Goal: Book appointment/travel/reservation

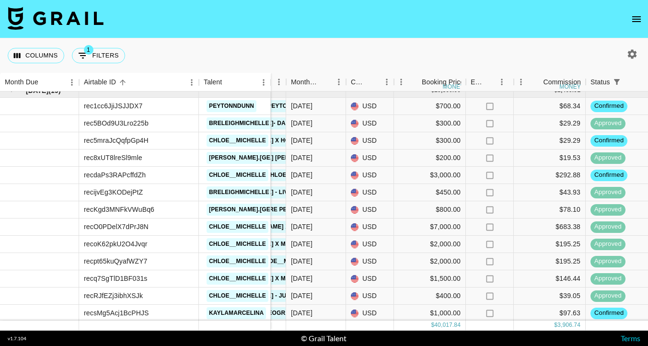
scroll to position [377, 237]
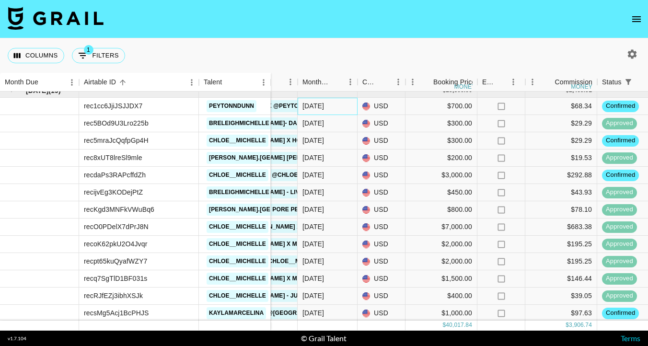
click at [339, 106] on div "Sep '25" at bounding box center [328, 106] width 60 height 17
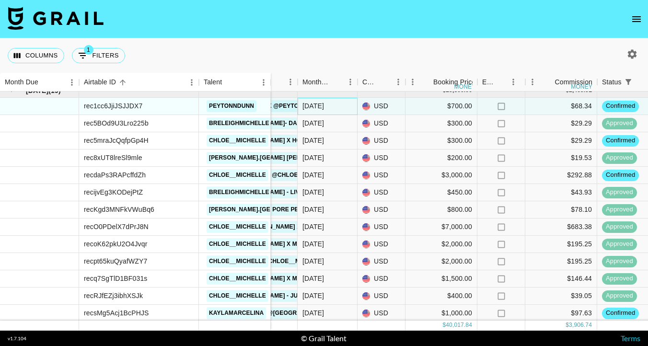
click at [339, 106] on div "Sep '25" at bounding box center [328, 106] width 60 height 17
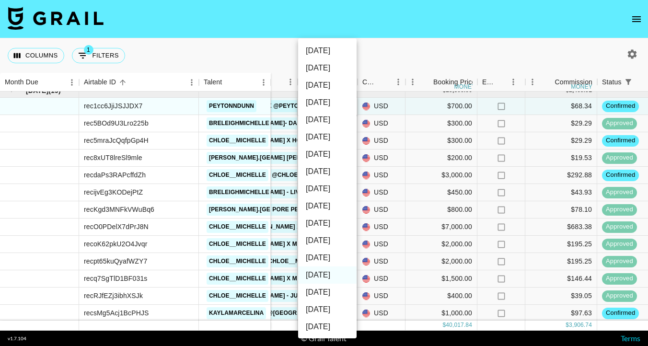
click at [320, 256] on li "Oct '25" at bounding box center [327, 257] width 59 height 17
type input "Oct '25"
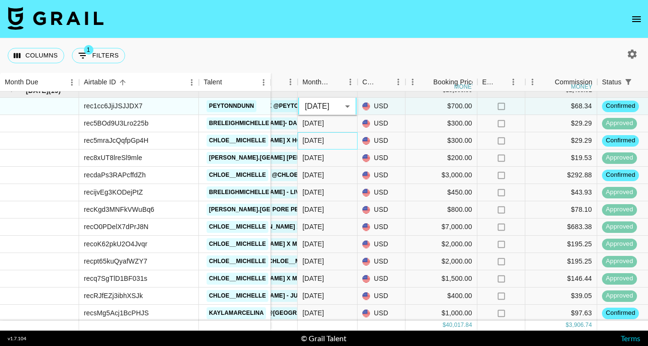
click at [320, 144] on div "Sep '25" at bounding box center [314, 141] width 22 height 10
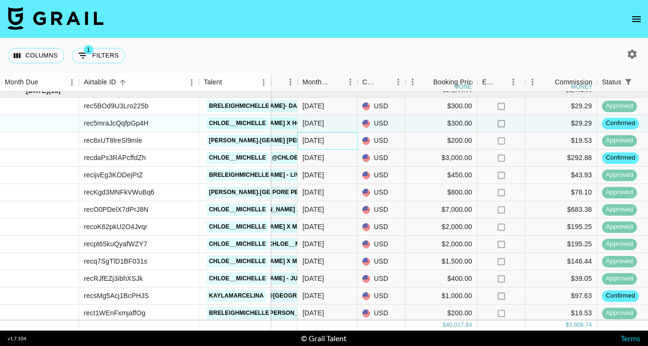
click at [320, 144] on div "Sep '25" at bounding box center [314, 141] width 22 height 10
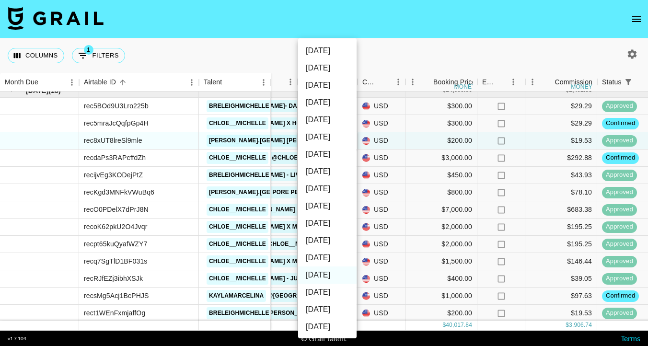
click at [390, 66] on div at bounding box center [324, 173] width 648 height 346
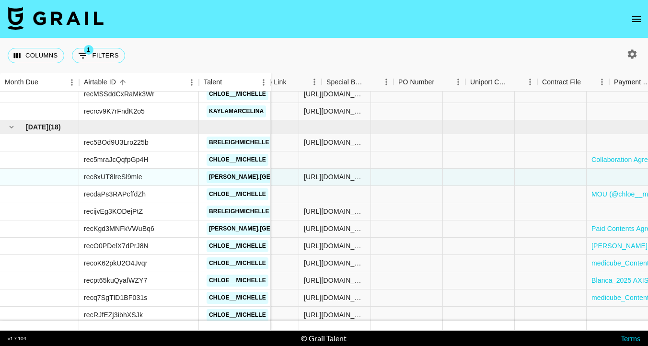
scroll to position [341, 872]
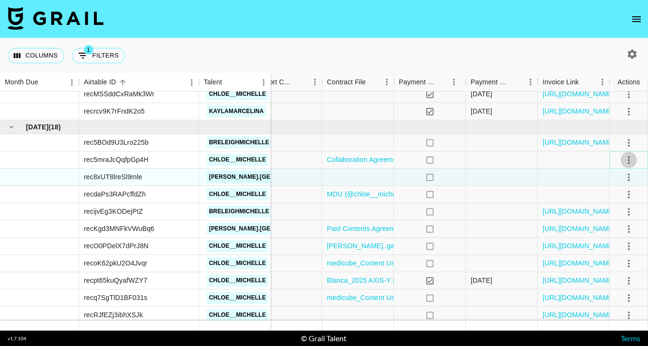
click at [626, 160] on icon "select merge strategy" at bounding box center [629, 160] width 12 height 12
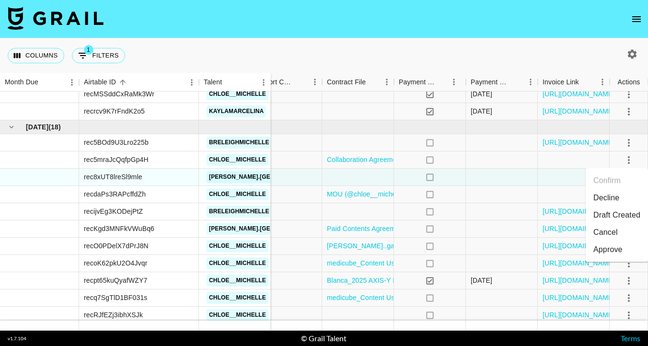
click at [608, 219] on li "Draft Created" at bounding box center [617, 215] width 62 height 17
click at [450, 169] on div "no" at bounding box center [430, 177] width 72 height 17
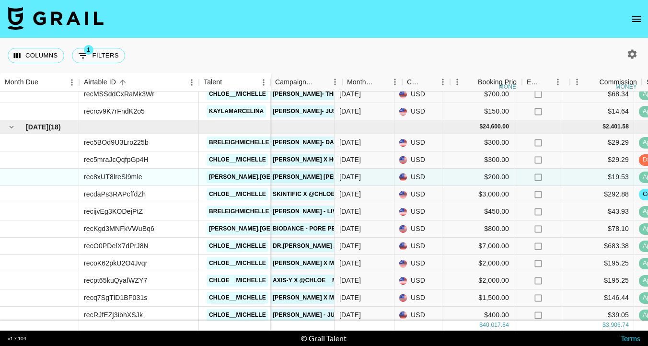
scroll to position [341, 201]
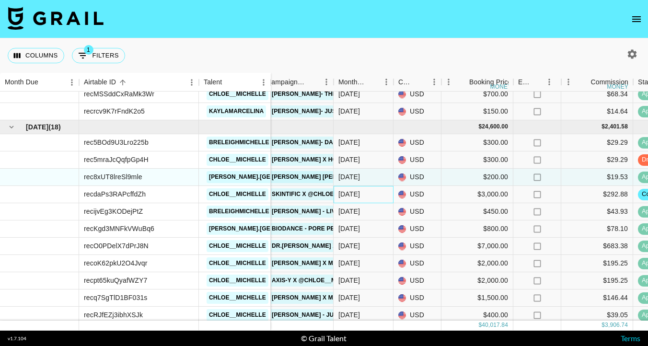
click at [364, 195] on div "Sep '25" at bounding box center [364, 194] width 60 height 17
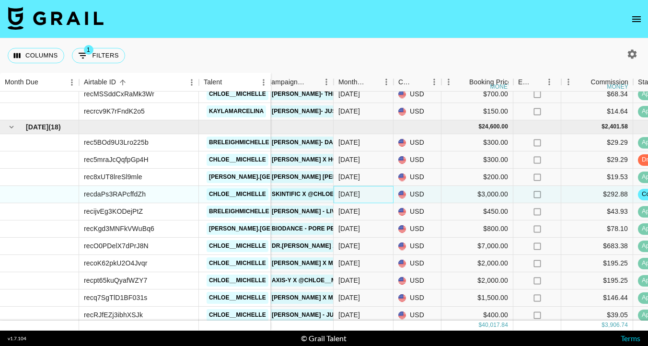
click at [364, 195] on div "Sep '25" at bounding box center [364, 194] width 60 height 17
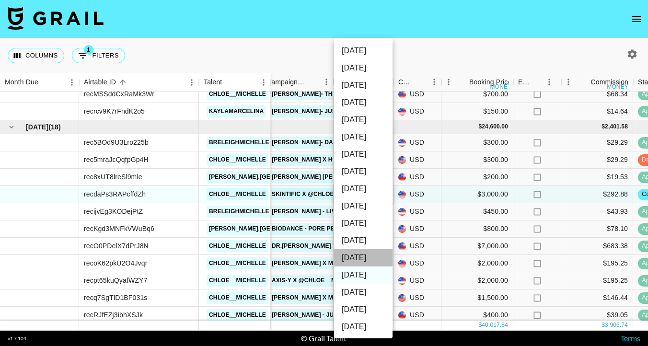
click at [357, 256] on li "Oct '25" at bounding box center [363, 257] width 59 height 17
type input "Oct '25"
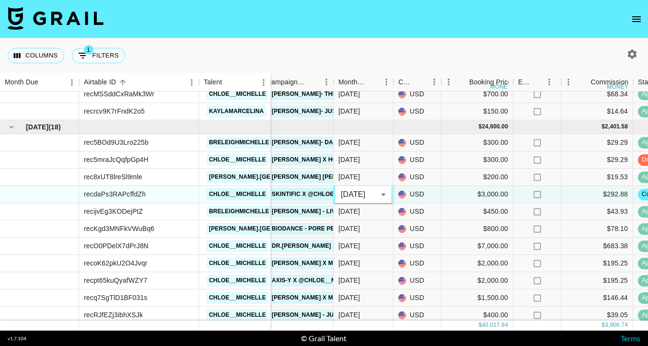
click at [411, 35] on nav at bounding box center [324, 19] width 648 height 38
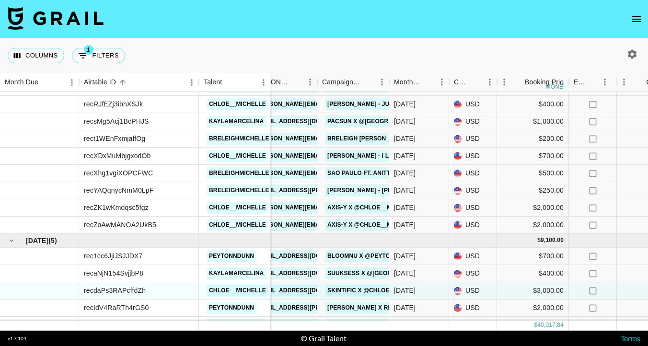
scroll to position [535, 113]
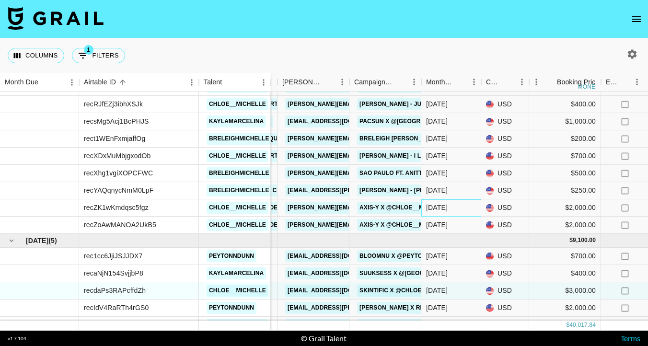
click at [433, 210] on div "Sep '25" at bounding box center [437, 208] width 22 height 10
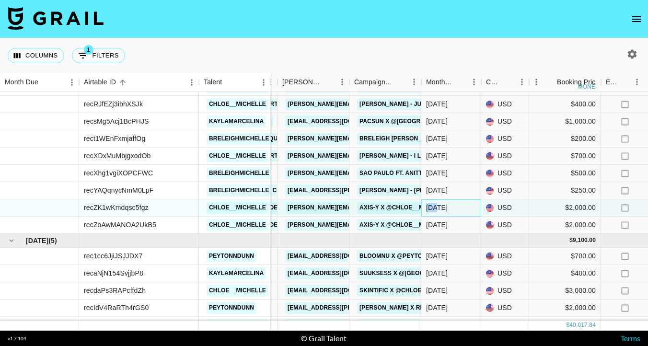
click at [433, 210] on div "Sep '25" at bounding box center [437, 208] width 22 height 10
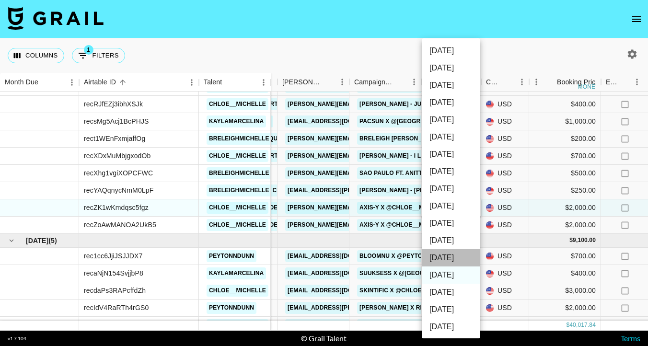
click at [448, 258] on li "Oct '25" at bounding box center [451, 257] width 59 height 17
type input "Oct '25"
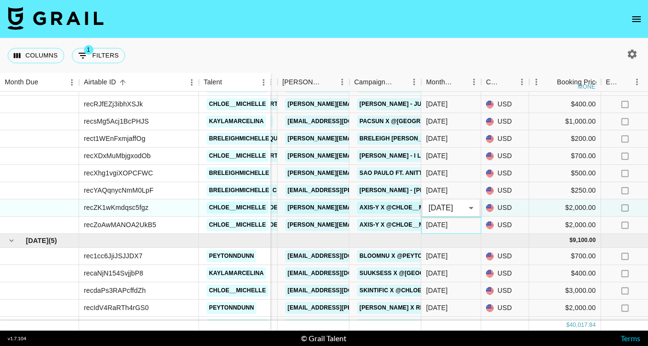
click at [441, 226] on div "Sep '25" at bounding box center [437, 225] width 22 height 10
click at [441, 234] on div at bounding box center [452, 241] width 60 height 14
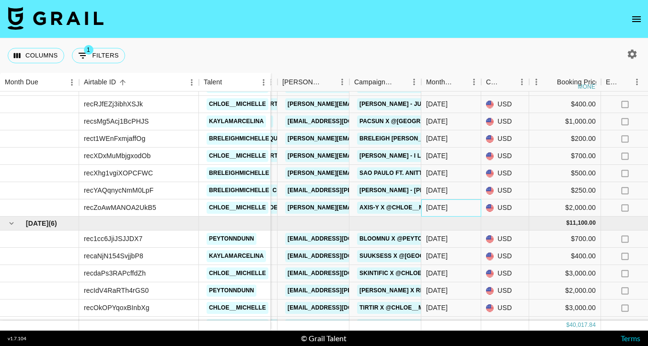
click at [440, 211] on div "Sep '25" at bounding box center [437, 208] width 22 height 10
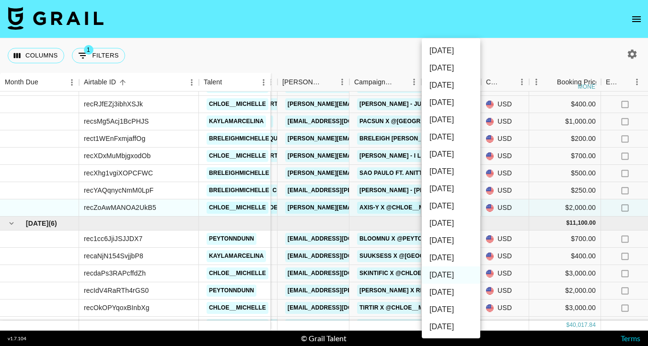
click at [443, 253] on li "Oct '25" at bounding box center [451, 257] width 59 height 17
type input "Oct '25"
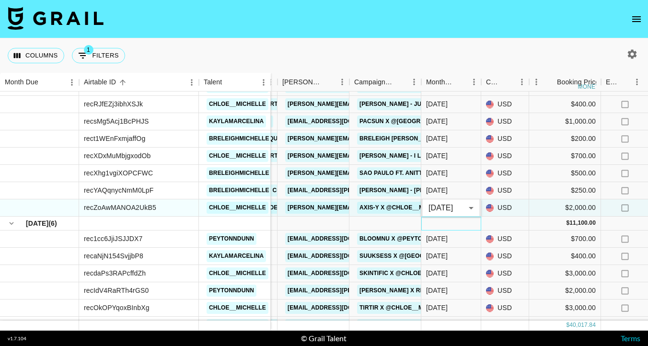
click at [456, 225] on div at bounding box center [452, 224] width 60 height 14
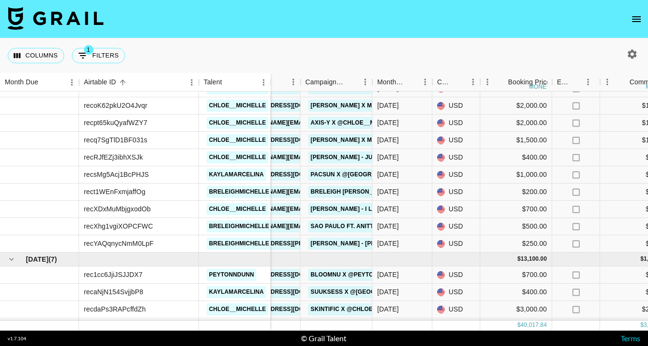
scroll to position [471, 162]
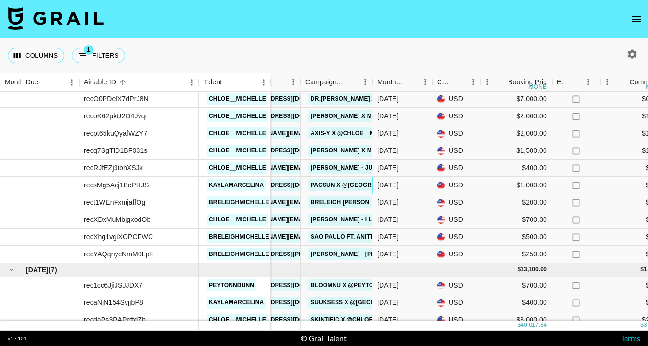
click at [399, 181] on div "Sep '25" at bounding box center [388, 185] width 22 height 10
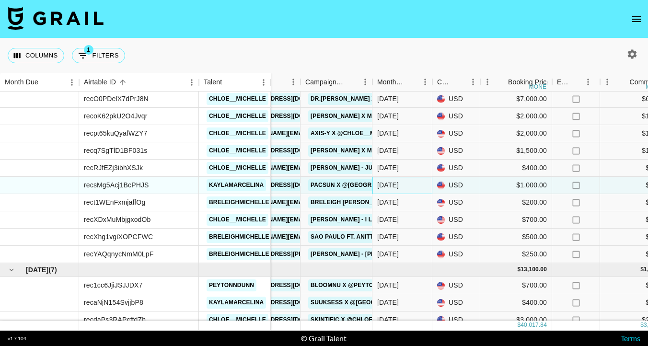
click at [399, 181] on div "Sep '25" at bounding box center [388, 185] width 22 height 10
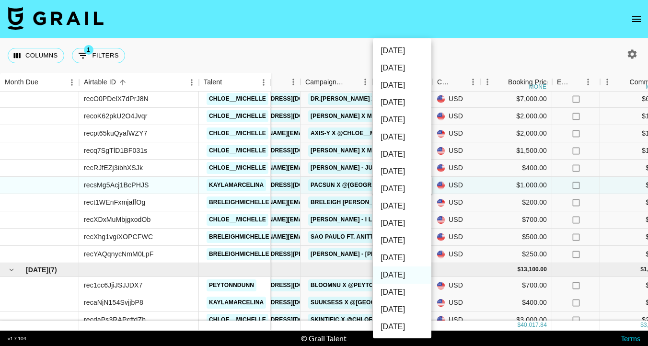
click at [390, 252] on li "Oct '25" at bounding box center [402, 257] width 59 height 17
type input "Oct '25"
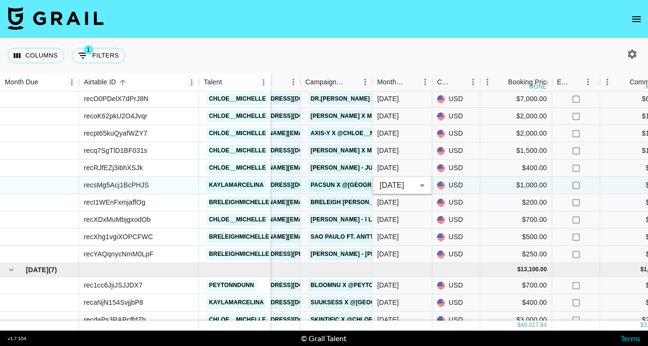
click at [427, 59] on div "Columns 1 Filters + Booking" at bounding box center [324, 55] width 648 height 35
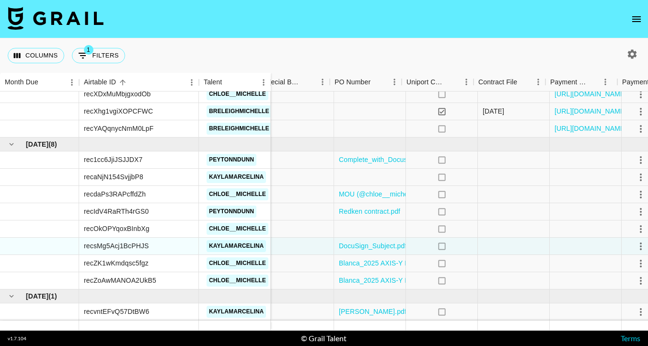
scroll to position [579, 872]
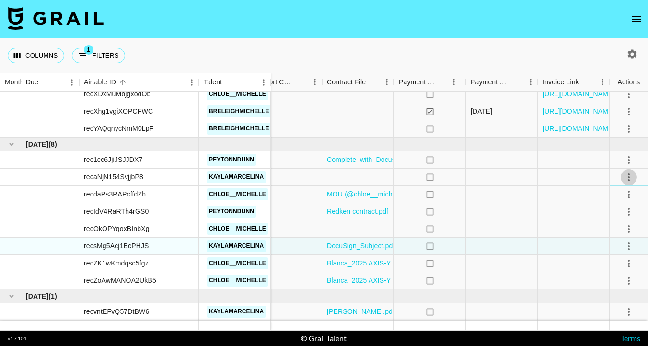
click at [631, 175] on icon "select merge strategy" at bounding box center [629, 178] width 12 height 12
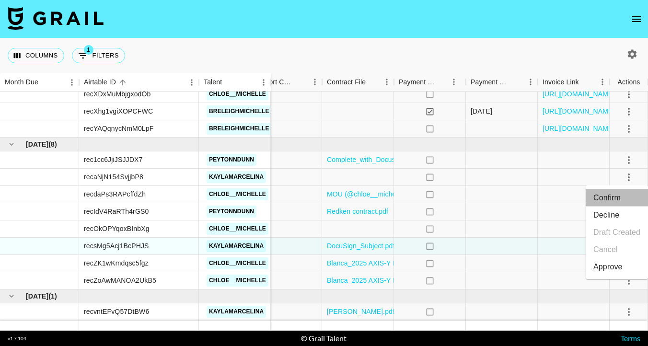
click at [616, 200] on li "Confirm" at bounding box center [617, 197] width 62 height 17
click at [497, 43] on div "Columns 1 Filters + Booking" at bounding box center [324, 55] width 648 height 35
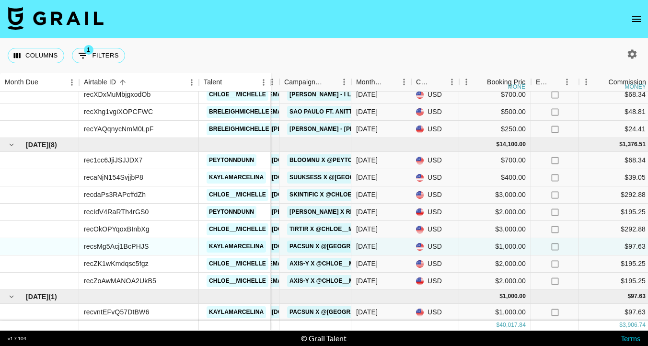
scroll to position [578, 183]
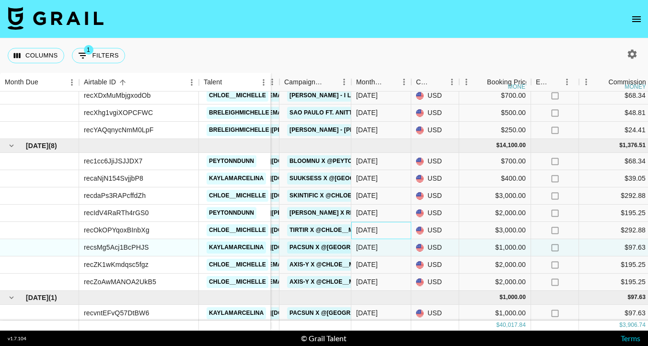
click at [377, 226] on div "Oct '25" at bounding box center [367, 230] width 22 height 10
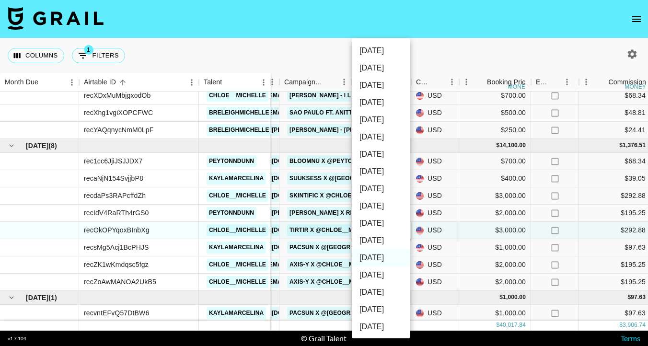
click at [451, 51] on div at bounding box center [324, 173] width 648 height 346
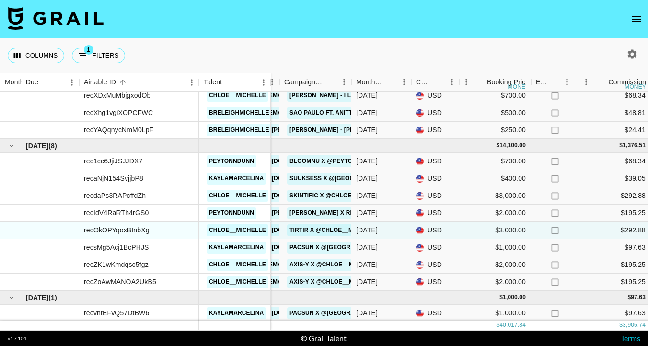
click at [404, 48] on div "Columns 1 Filters + Booking" at bounding box center [324, 55] width 648 height 35
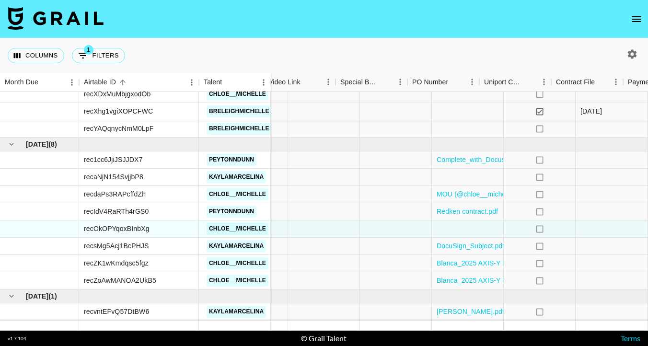
scroll to position [579, 872]
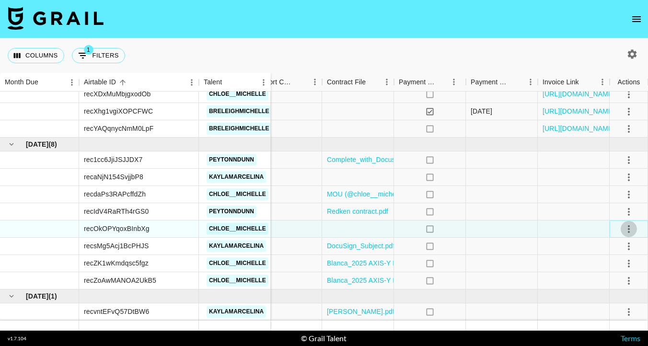
click at [625, 228] on icon "select merge strategy" at bounding box center [629, 229] width 12 height 12
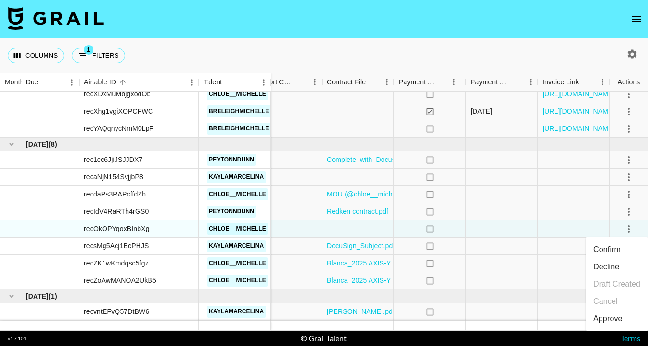
click at [605, 247] on li "Confirm" at bounding box center [617, 249] width 62 height 17
click at [580, 33] on nav at bounding box center [324, 19] width 648 height 38
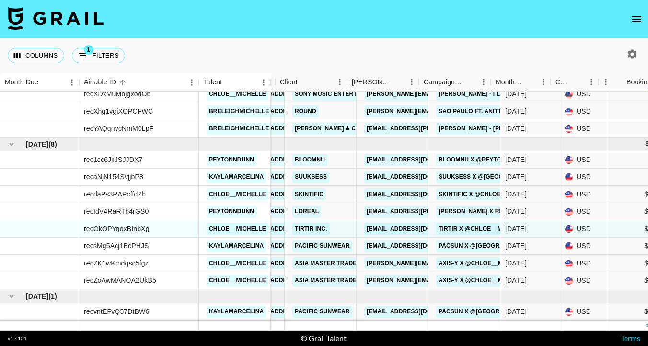
scroll to position [579, 0]
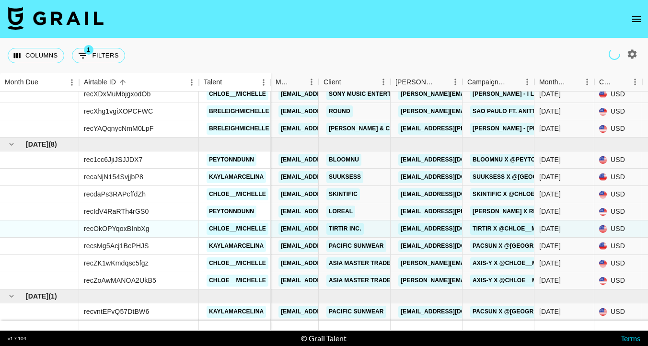
click at [638, 17] on icon "open drawer" at bounding box center [637, 19] width 12 height 12
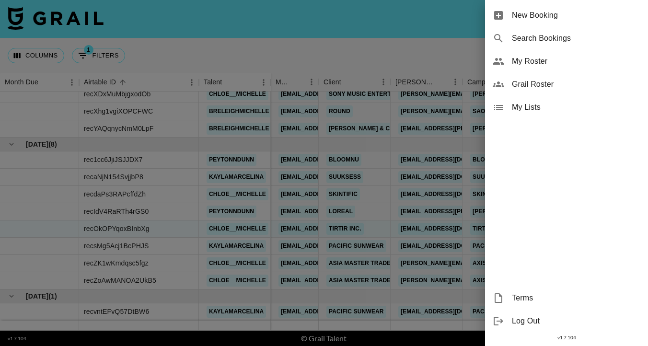
click at [521, 11] on span "New Booking" at bounding box center [576, 16] width 129 height 12
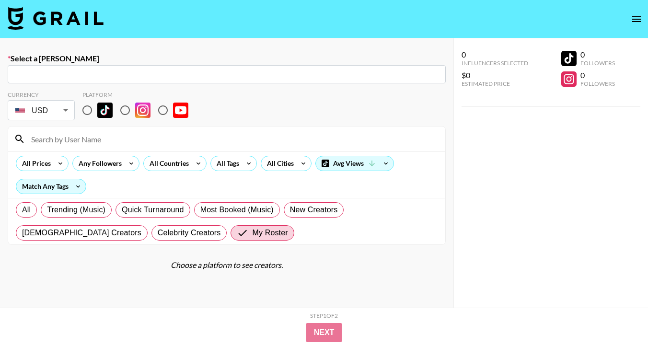
click at [187, 71] on input "text" at bounding box center [226, 74] width 427 height 11
click at [184, 71] on input "text" at bounding box center [226, 74] width 427 height 11
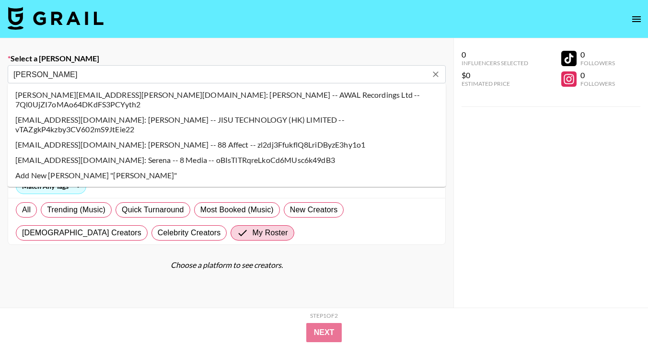
click at [127, 137] on li "payments@88affect.com: Serena Dolce -- 88 Affect -- zl2dj3FfukflQ8LriDByzE3hy1o1" at bounding box center [227, 144] width 438 height 15
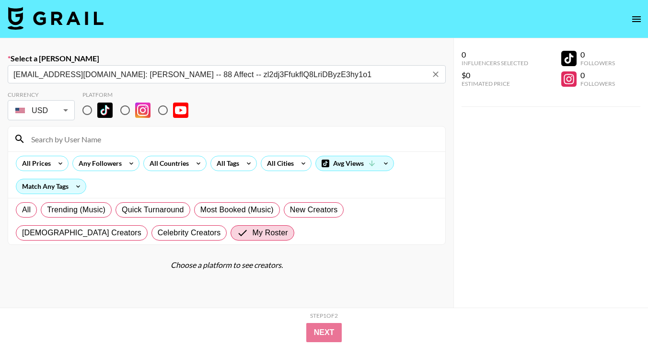
type input "payments@88affect.com: Serena Dolce -- 88 Affect -- zl2dj3FfukflQ8LriDByzE3hy1o1"
click at [88, 110] on input "radio" at bounding box center [87, 110] width 20 height 20
radio input "true"
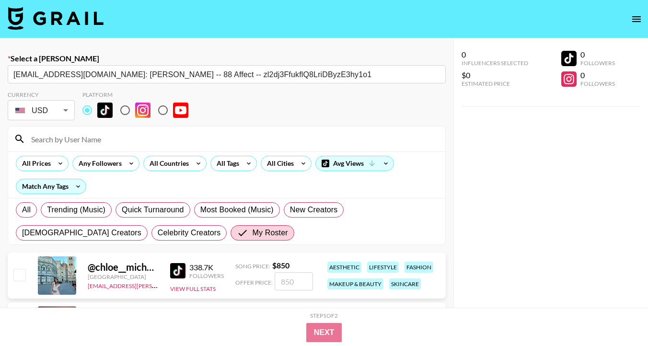
click at [85, 141] on input at bounding box center [232, 138] width 414 height 15
type input "Breleigh"
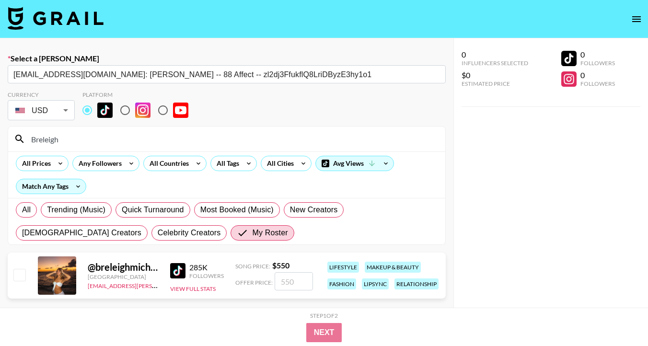
click at [18, 278] on input "checkbox" at bounding box center [19, 275] width 12 height 12
checkbox input "true"
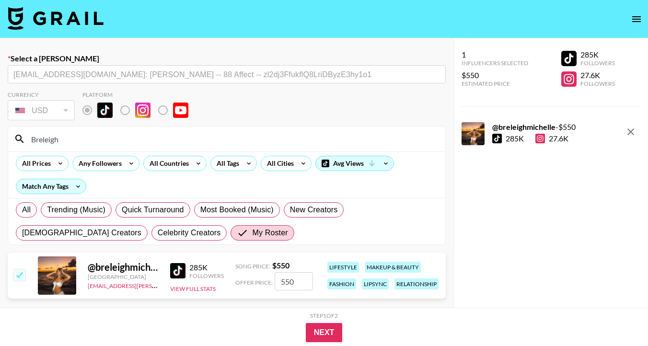
drag, startPoint x: 302, startPoint y: 280, endPoint x: 268, endPoint y: 280, distance: 34.1
click at [268, 280] on div "Offer Price: 550" at bounding box center [274, 281] width 78 height 18
type input "300"
click at [323, 332] on button "Next" at bounding box center [324, 332] width 37 height 19
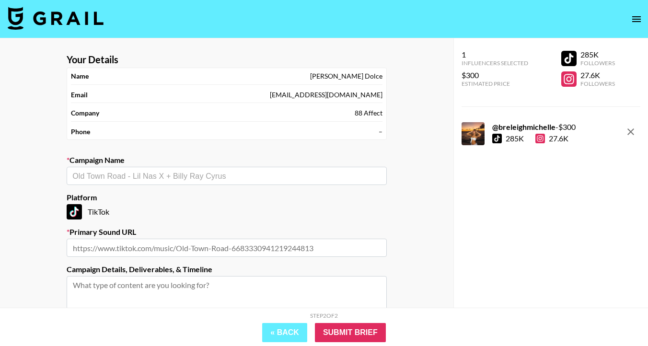
click at [222, 179] on input "text" at bounding box center [226, 176] width 309 height 11
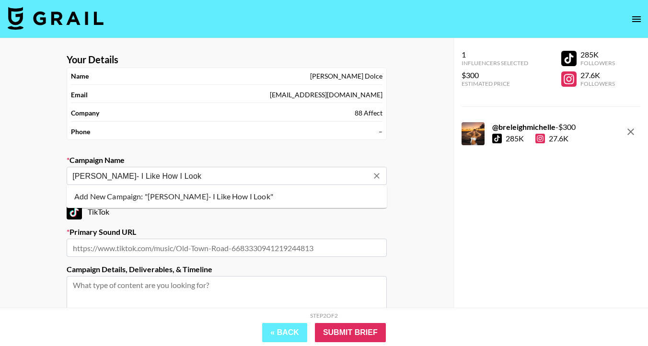
click at [217, 207] on ul "Add New Campaign: "Jessie Murph- I Like How I Look"" at bounding box center [227, 196] width 320 height 23
click at [211, 199] on li "Add New Campaign: "Jessie Murph- I Like How I Look"" at bounding box center [227, 196] width 320 height 15
type input "Jessie Murph- I Like How I Look"
click at [192, 248] on input "text" at bounding box center [227, 248] width 320 height 18
click at [218, 244] on input "text" at bounding box center [227, 248] width 320 height 18
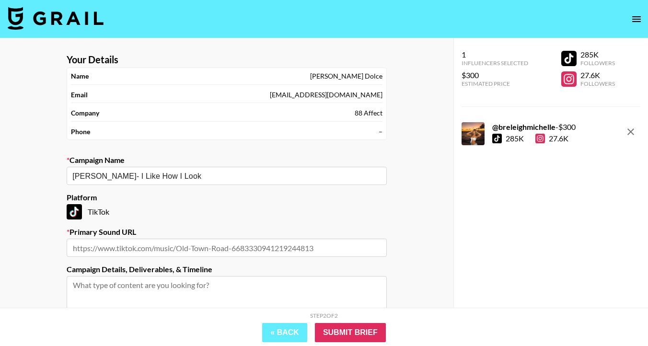
paste input "https://www.tiktok.com/music/I-Like-How-I-Look-7528193475205695505?is_from_weba…"
type input "https://www.tiktok.com/music/I-Like-How-I-Look-7528193475205695505?is_from_weba…"
click at [288, 263] on section "Your Details Name Serena Dolce Email payments@88affect.com Company 88 Affect Ph…" at bounding box center [227, 228] width 336 height 364
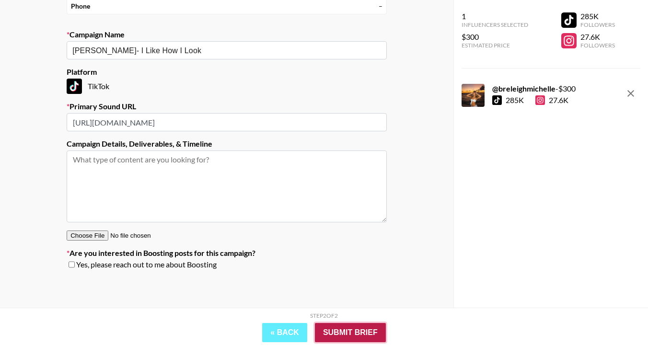
click at [331, 331] on input "Submit Brief" at bounding box center [350, 332] width 71 height 19
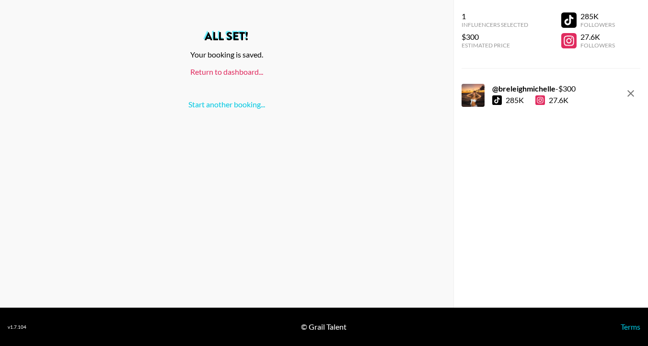
click at [221, 73] on link "Return to dashboard..." at bounding box center [226, 71] width 73 height 9
